Goal: Task Accomplishment & Management: Manage account settings

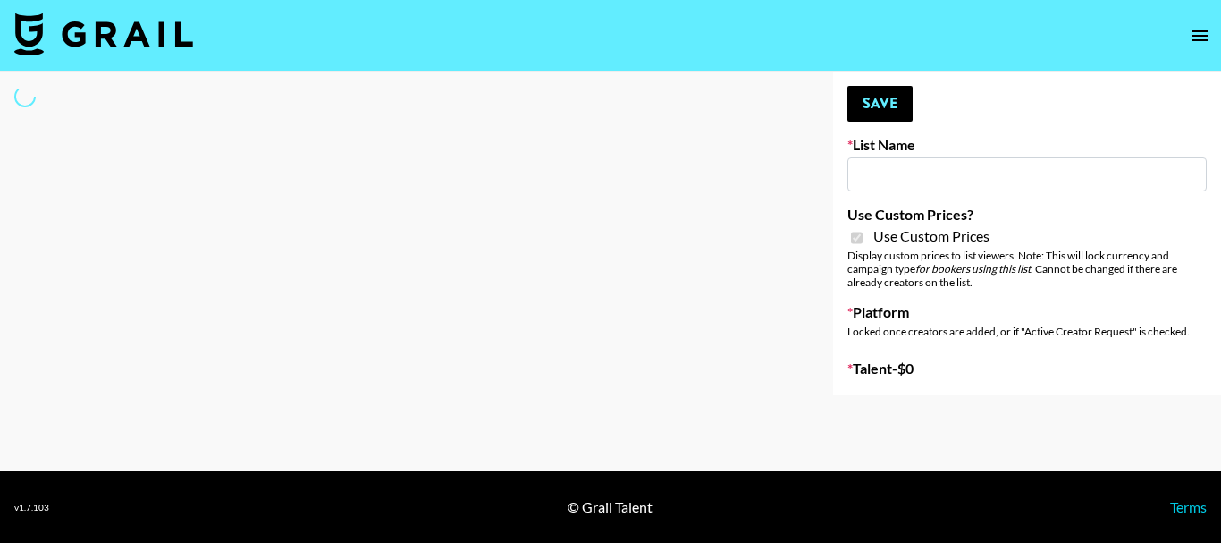
type input "Ladder ([DATE]) IG"
checkbox input "true"
select select "Song"
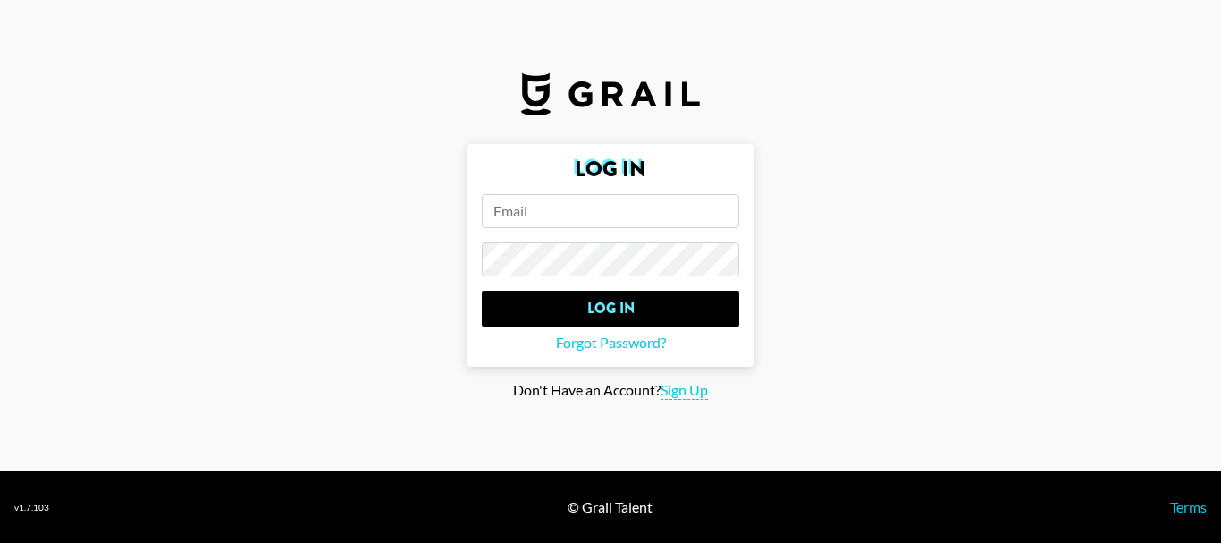
click at [604, 197] on input "email" at bounding box center [610, 211] width 257 height 34
type input "a"
paste input "bilal.issifou@grail-talent.com"
type input "bilal.issifou@grail-talent.com"
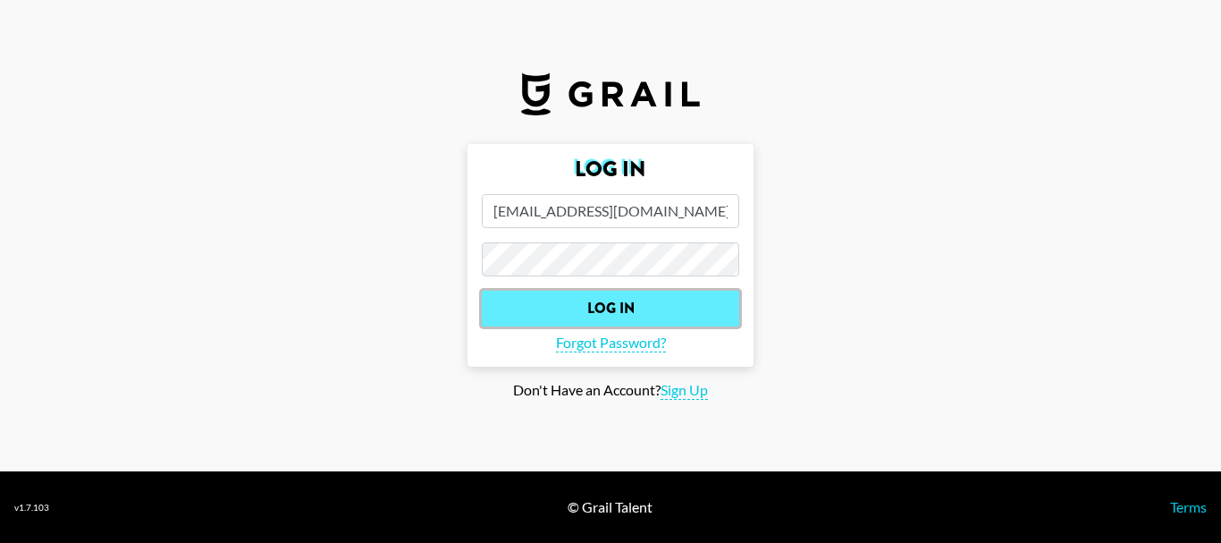
click at [603, 303] on input "Log In" at bounding box center [610, 309] width 257 height 36
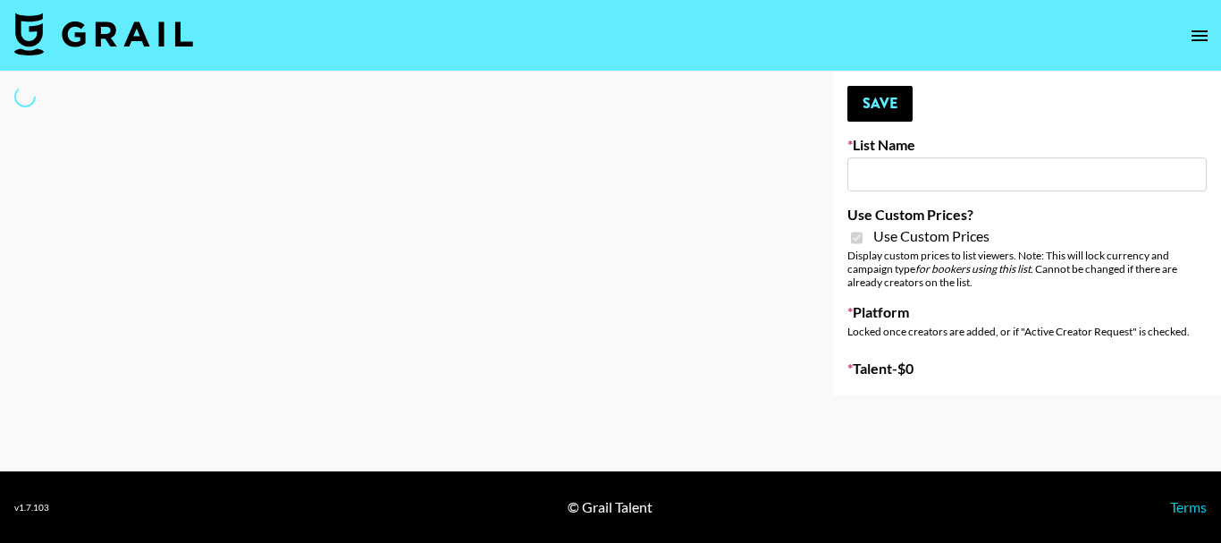
type input "Ladder ([DATE]) IG"
checkbox input "true"
select select "Song"
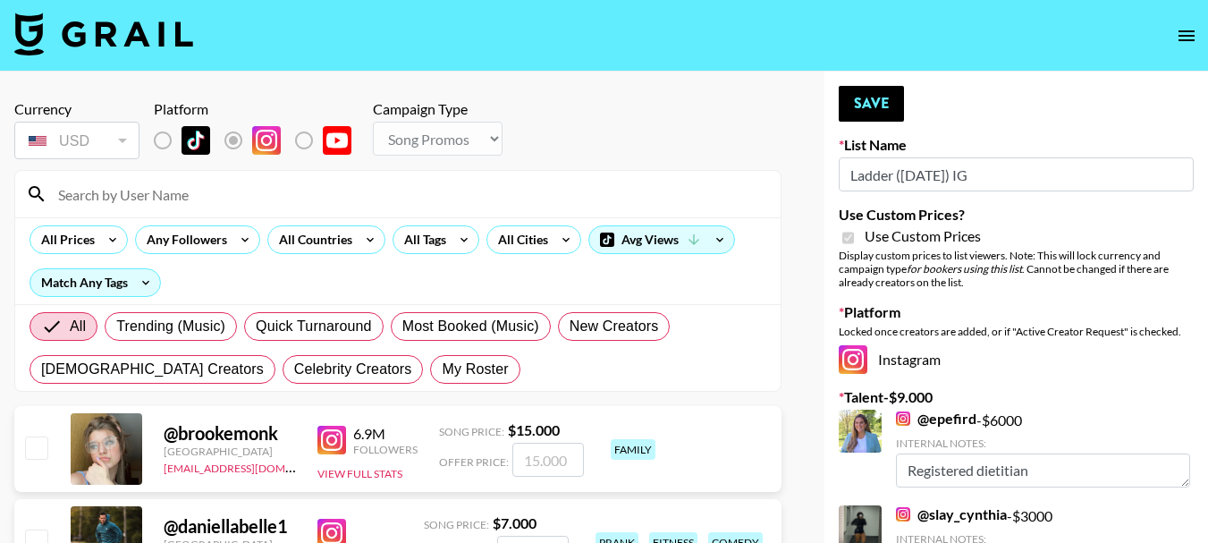
scroll to position [470, 0]
